Goal: Transaction & Acquisition: Purchase product/service

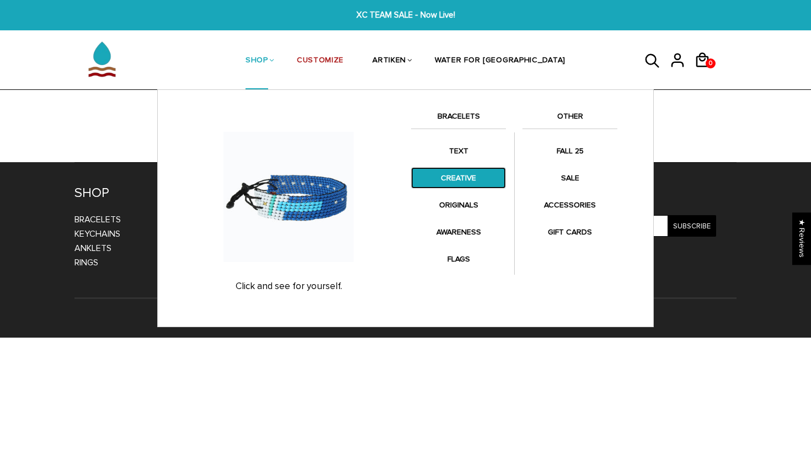
click at [463, 185] on link "CREATIVE" at bounding box center [458, 178] width 95 height 22
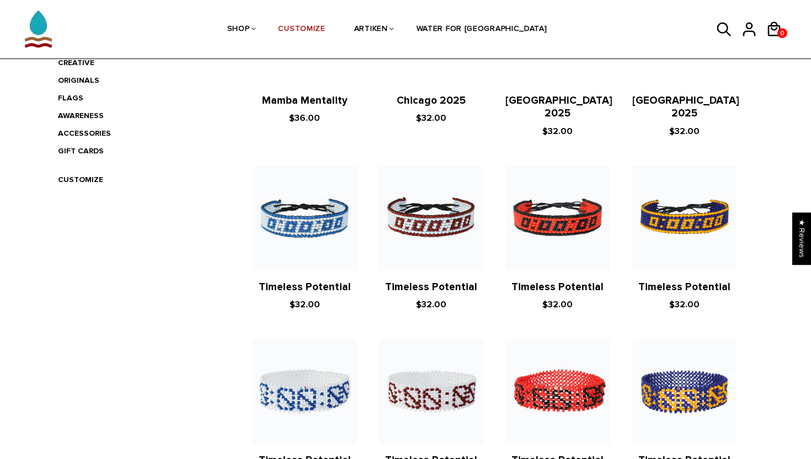
scroll to position [131, 0]
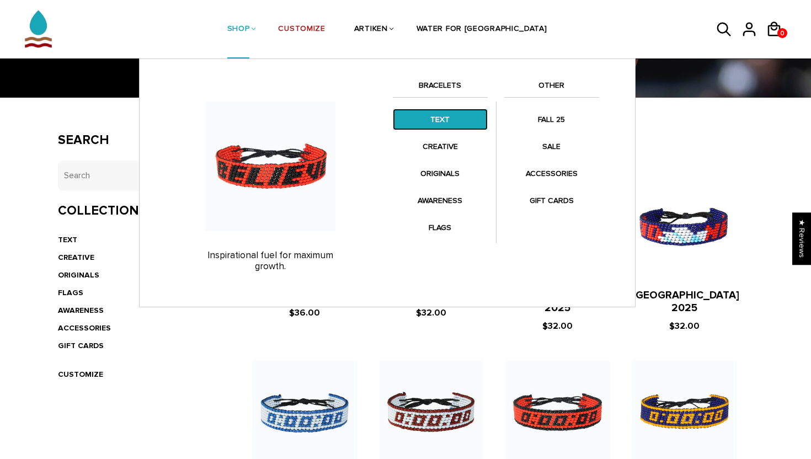
click at [436, 115] on link "TEXT" at bounding box center [440, 120] width 95 height 22
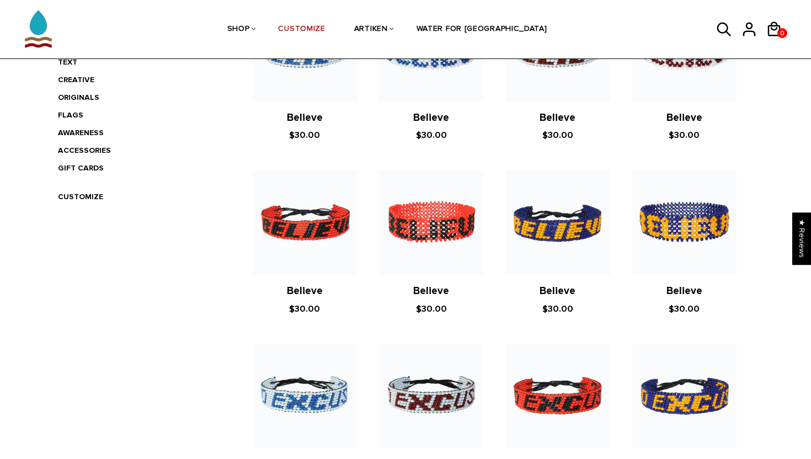
scroll to position [305, 0]
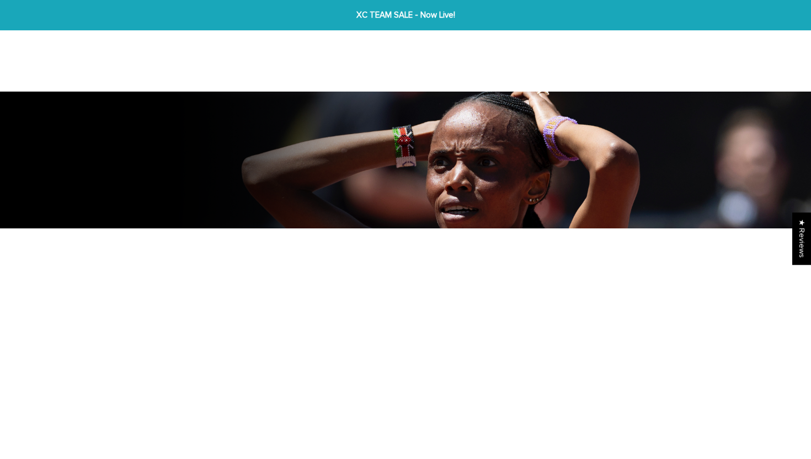
scroll to position [309, 0]
